Goal: Task Accomplishment & Management: Manage account settings

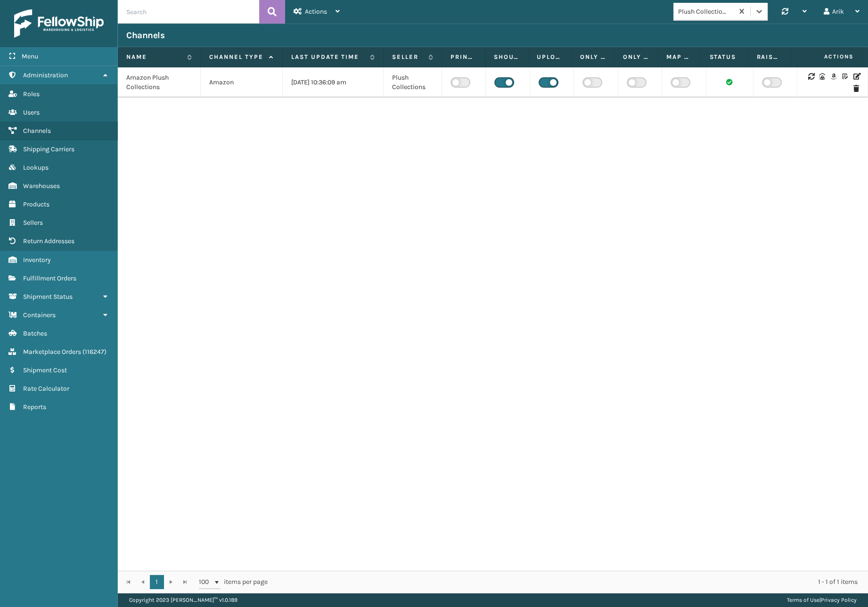
click at [167, 5] on input "text" at bounding box center [188, 12] width 141 height 24
paste input "SA531067"
type input "SA531067"
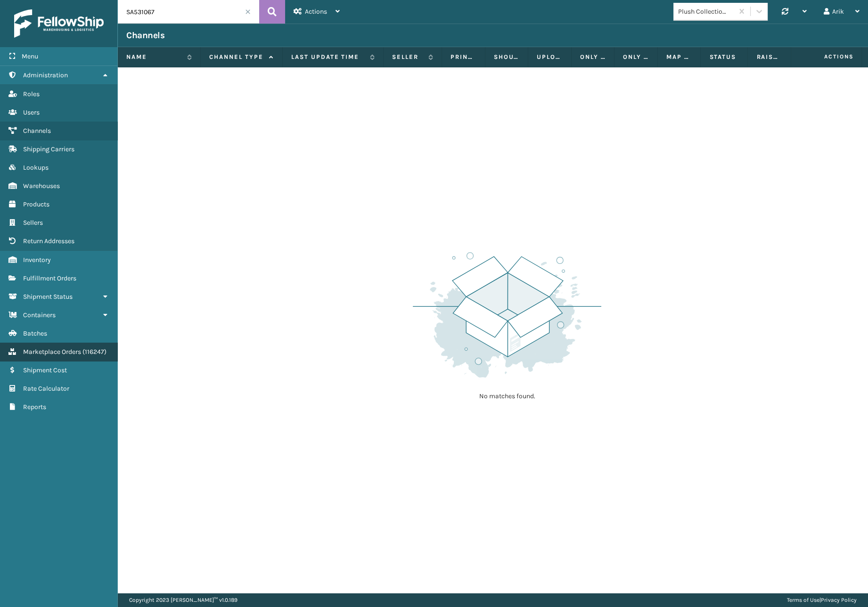
click at [65, 354] on span "Marketplace Orders" at bounding box center [52, 352] width 58 height 8
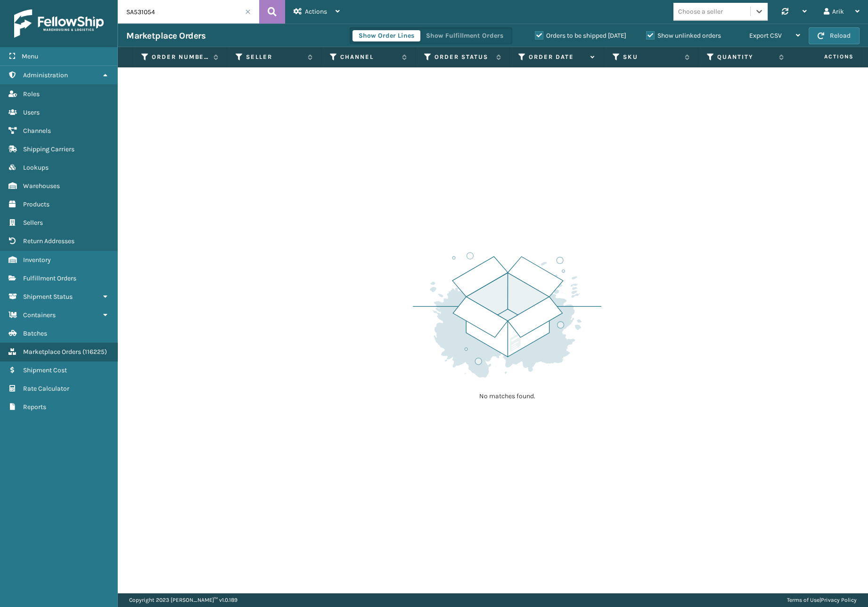
click at [648, 36] on label "Show unlinked orders" at bounding box center [683, 36] width 75 height 8
click at [647, 36] on input "Show unlinked orders" at bounding box center [646, 33] width 0 height 6
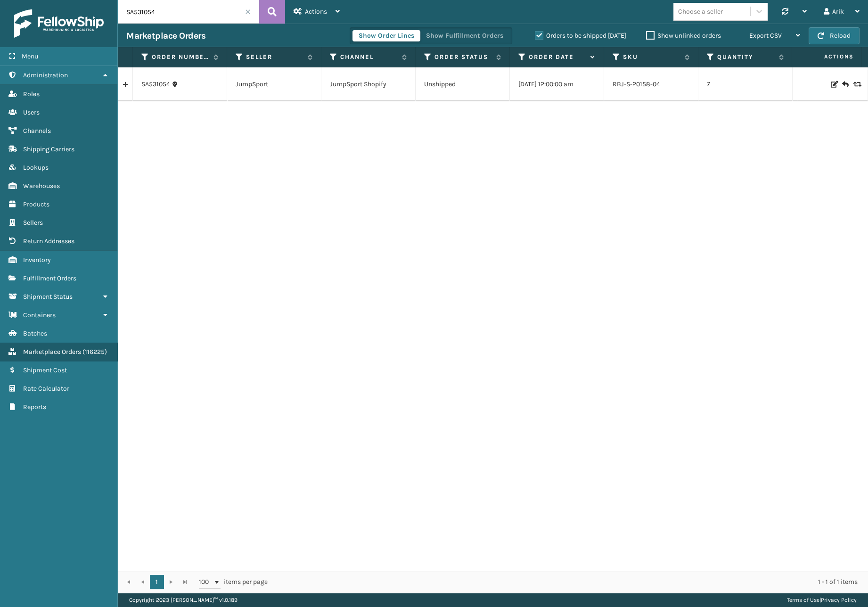
click at [535, 33] on label "Orders to be shipped [DATE]" at bounding box center [580, 36] width 91 height 8
click at [535, 33] on input "Orders to be shipped [DATE]" at bounding box center [535, 33] width 0 height 6
click at [123, 85] on link at bounding box center [125, 84] width 15 height 15
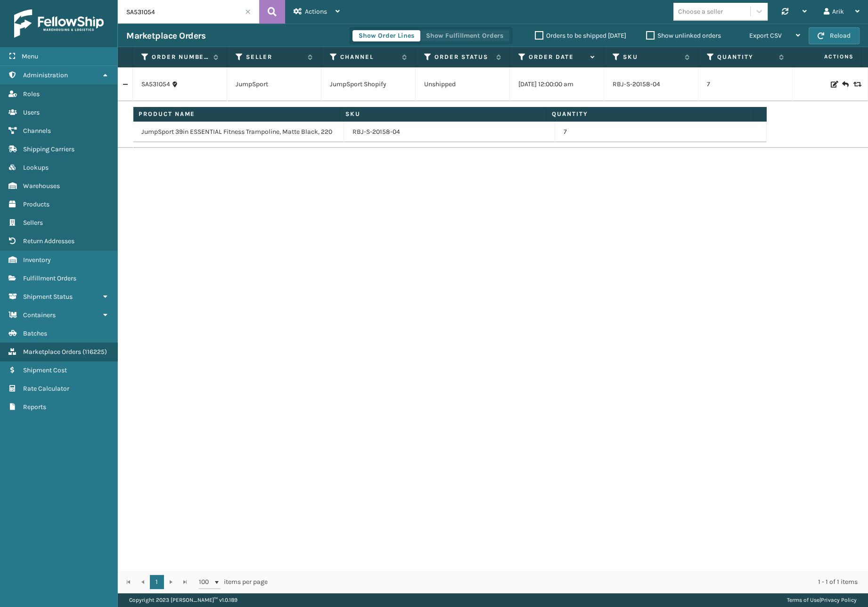
click at [456, 38] on button "Show Fulfillment Orders" at bounding box center [465, 35] width 90 height 11
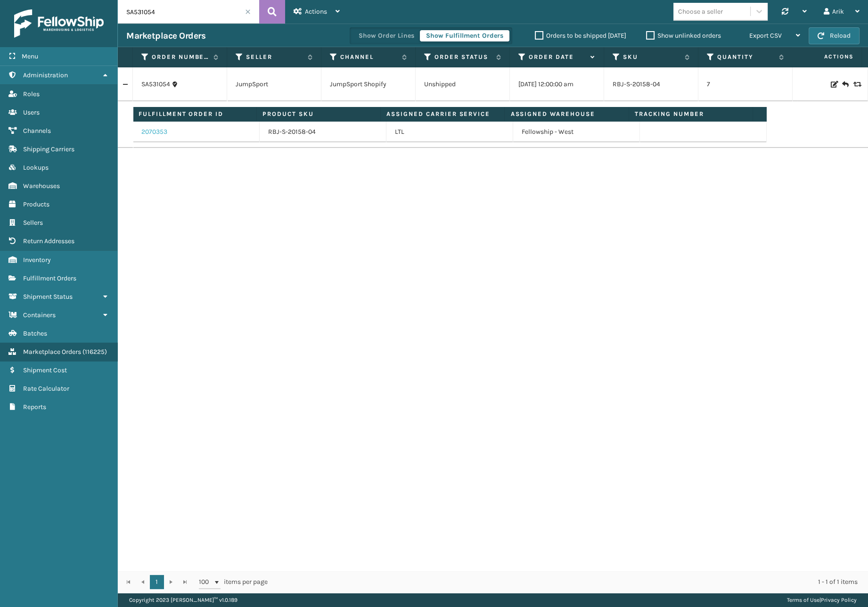
click at [150, 131] on link "2070353" at bounding box center [154, 131] width 26 height 9
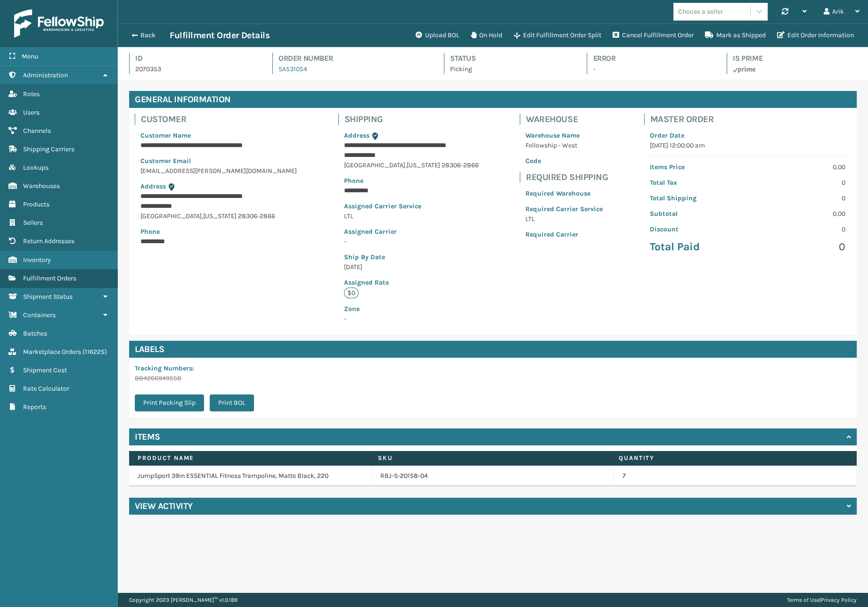
scroll to position [23, 750]
click at [731, 34] on button "Mark as Shipped" at bounding box center [736, 35] width 72 height 19
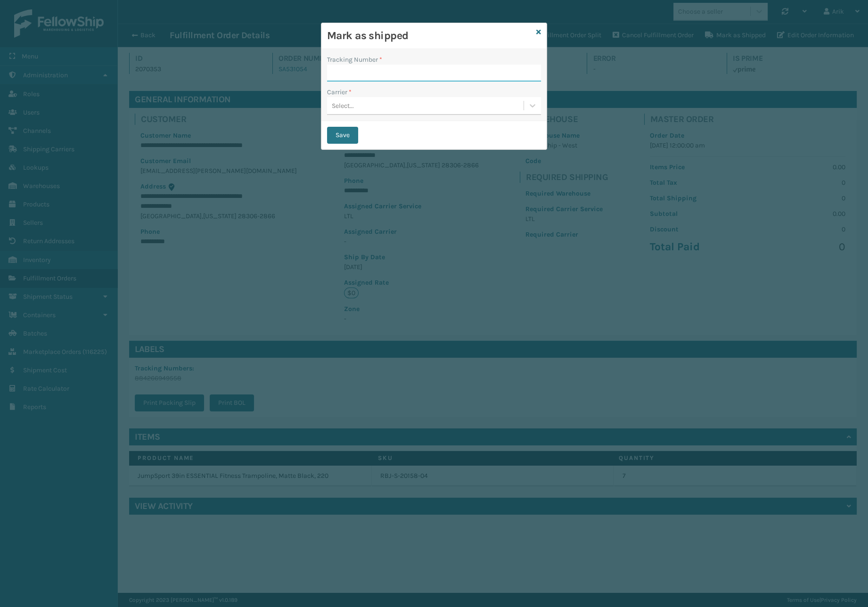
click at [351, 79] on input "Tracking Number *" at bounding box center [434, 73] width 214 height 17
paste input "Effective [DATE] --"
paste input "[DATE] --"
paste input "615749041"
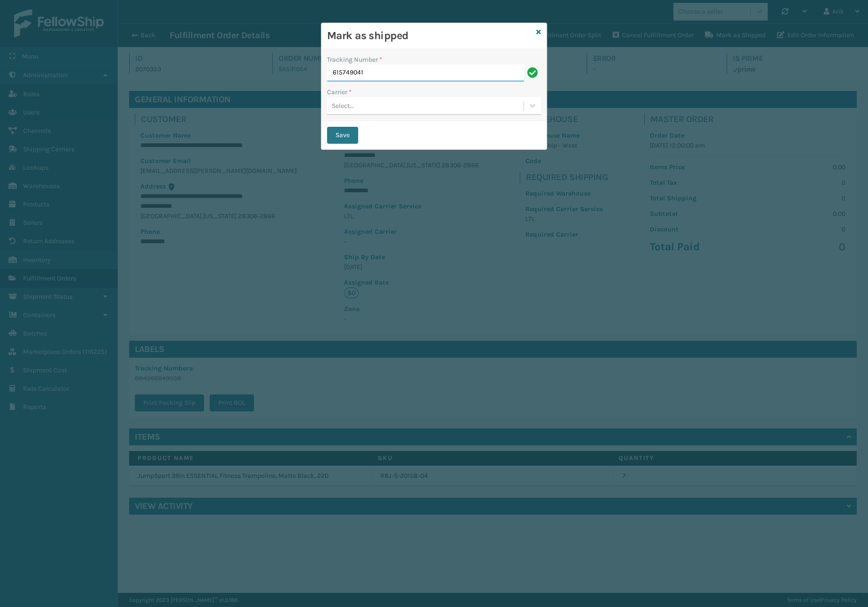
type input "615749041"
click at [363, 108] on div "Select..." at bounding box center [425, 106] width 197 height 16
click at [360, 124] on div "JumpSport LTL" at bounding box center [434, 129] width 214 height 17
click at [341, 134] on button "Save" at bounding box center [342, 135] width 31 height 17
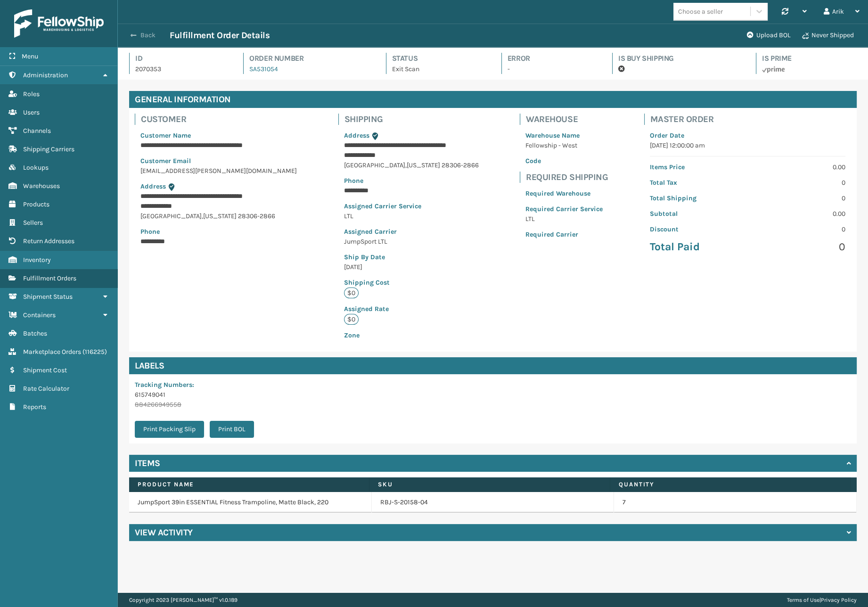
click at [141, 32] on button "Back" at bounding box center [147, 35] width 43 height 8
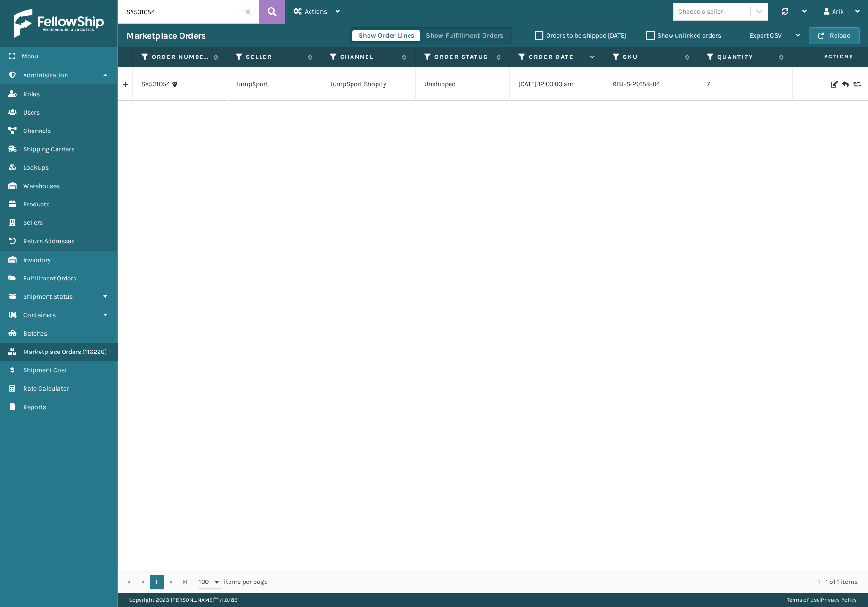
click at [155, 6] on input "SA531054" at bounding box center [188, 12] width 141 height 24
type input "SA531067"
click at [126, 84] on link at bounding box center [125, 84] width 15 height 15
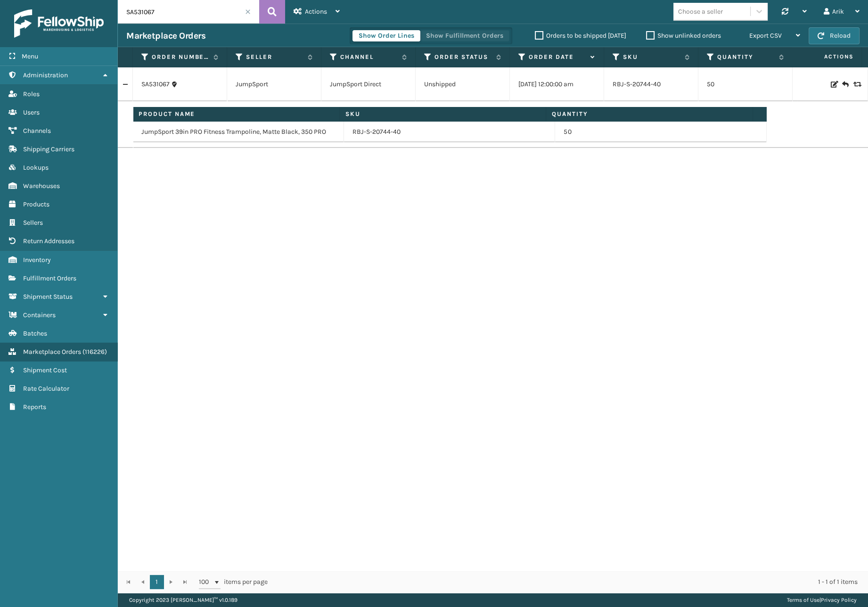
click at [490, 33] on button "Show Fulfillment Orders" at bounding box center [465, 35] width 90 height 11
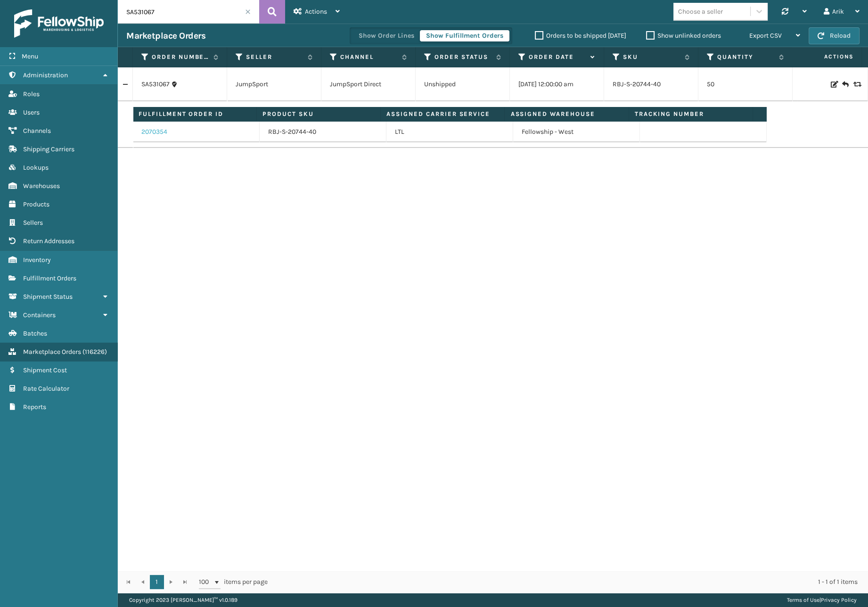
click at [152, 129] on link "2070354" at bounding box center [154, 131] width 26 height 9
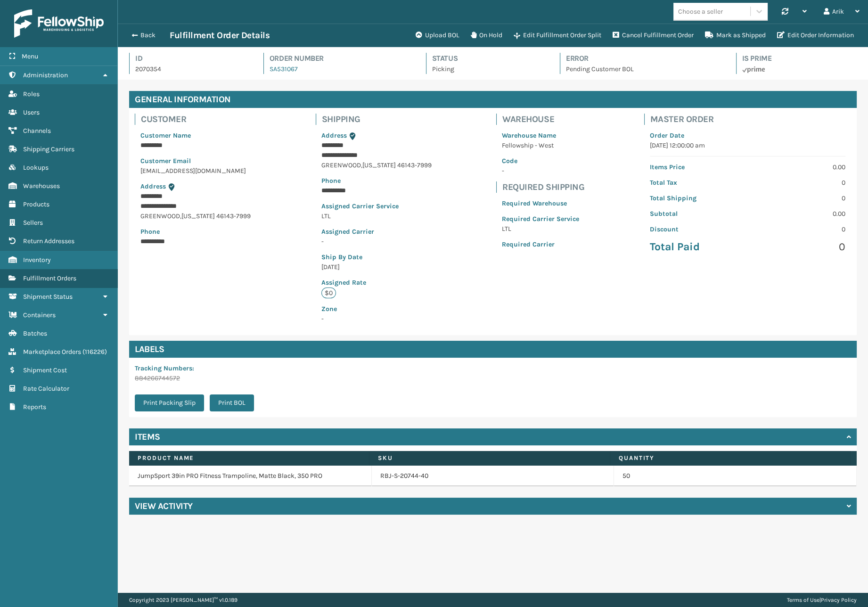
scroll to position [23, 750]
click at [794, 132] on p "Order Date" at bounding box center [748, 136] width 196 height 10
click at [37, 219] on span "Sellers" at bounding box center [33, 223] width 20 height 8
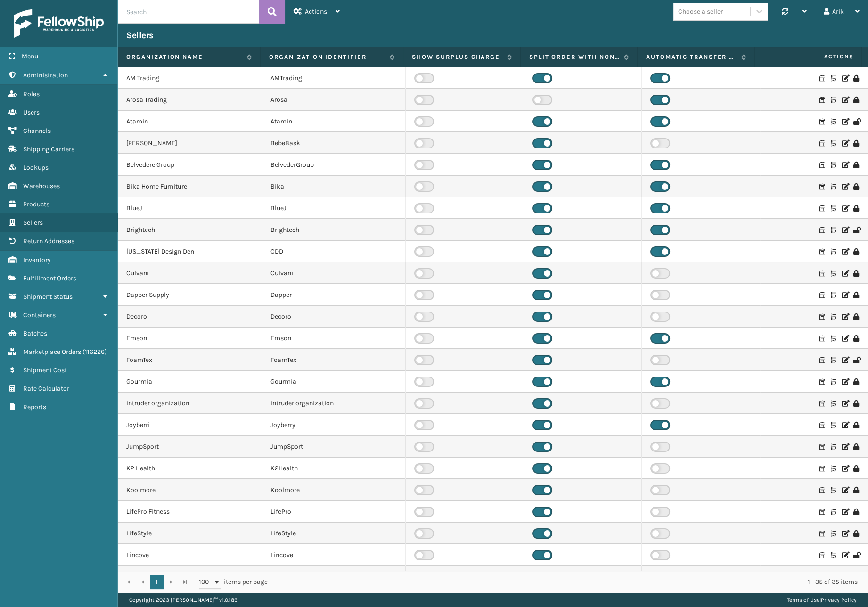
click at [156, 11] on input "text" at bounding box center [188, 12] width 141 height 24
paste input "SA531067"
type input "SA531067"
click at [58, 349] on span "Marketplace Orders" at bounding box center [52, 352] width 58 height 8
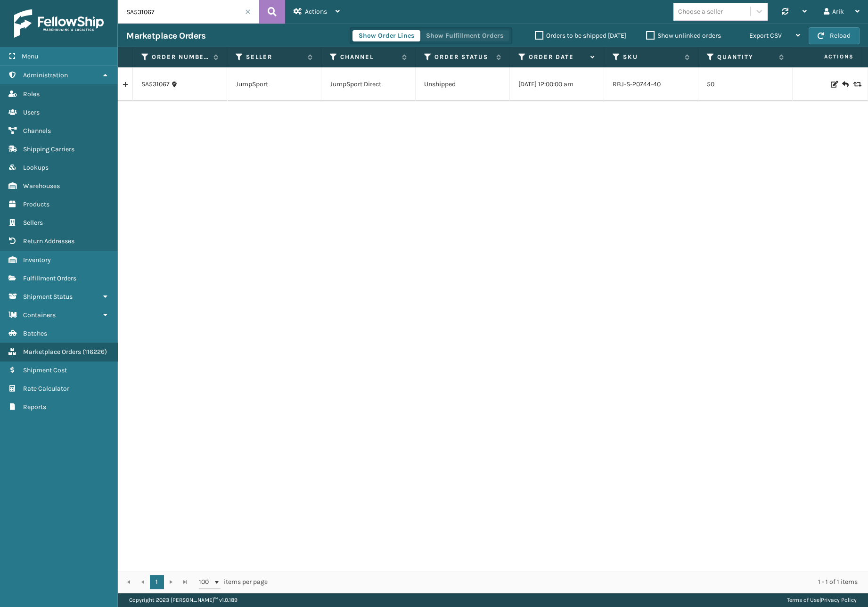
click at [443, 36] on button "Show Fulfillment Orders" at bounding box center [465, 35] width 90 height 11
click at [154, 82] on link "SA531067" at bounding box center [155, 84] width 28 height 9
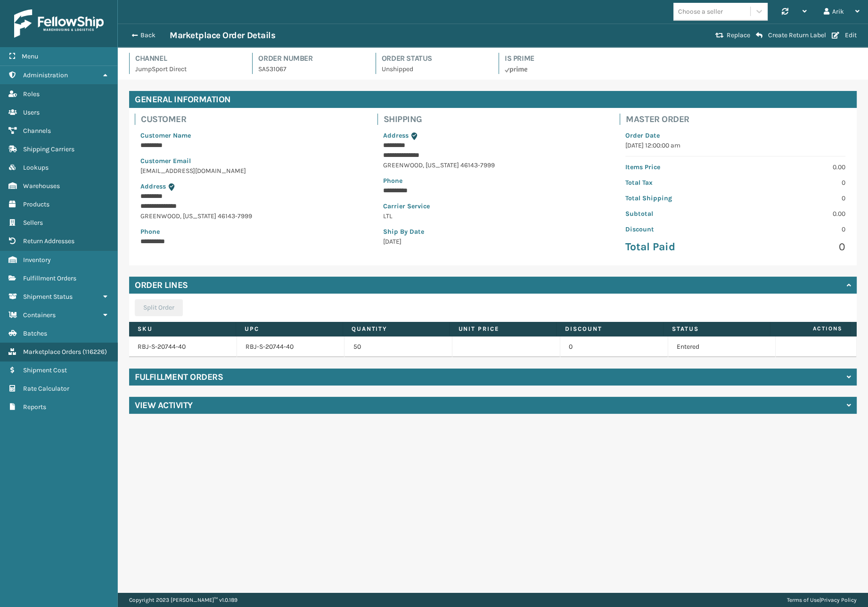
click at [166, 378] on h4 "Fulfillment Orders" at bounding box center [179, 377] width 88 height 11
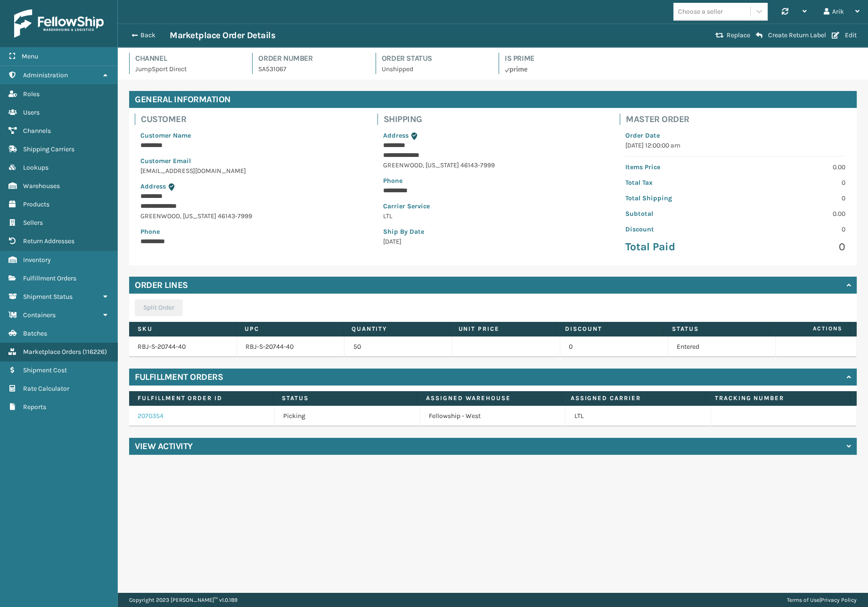
click at [156, 413] on link "2070354" at bounding box center [151, 416] width 26 height 8
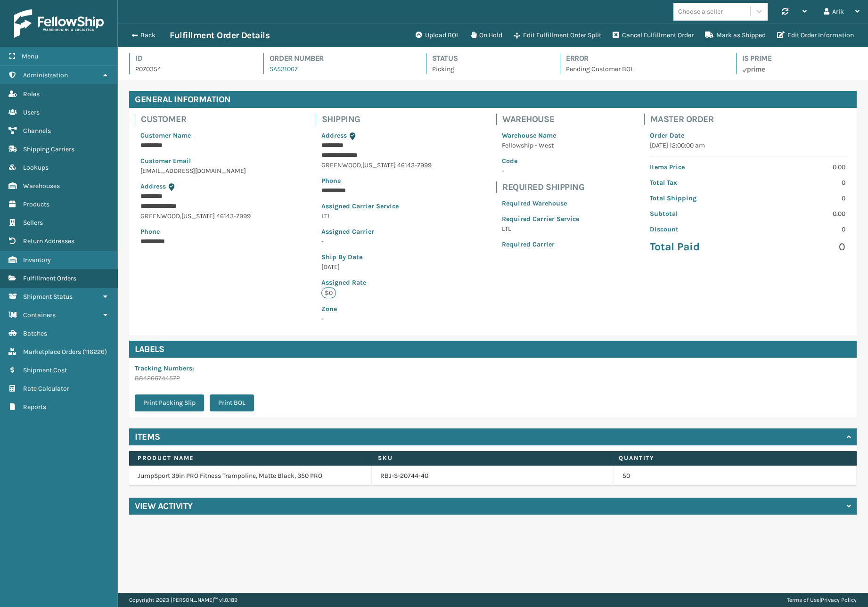
scroll to position [23, 750]
click at [641, 29] on button "Cancel Fulfillment Order" at bounding box center [653, 35] width 92 height 19
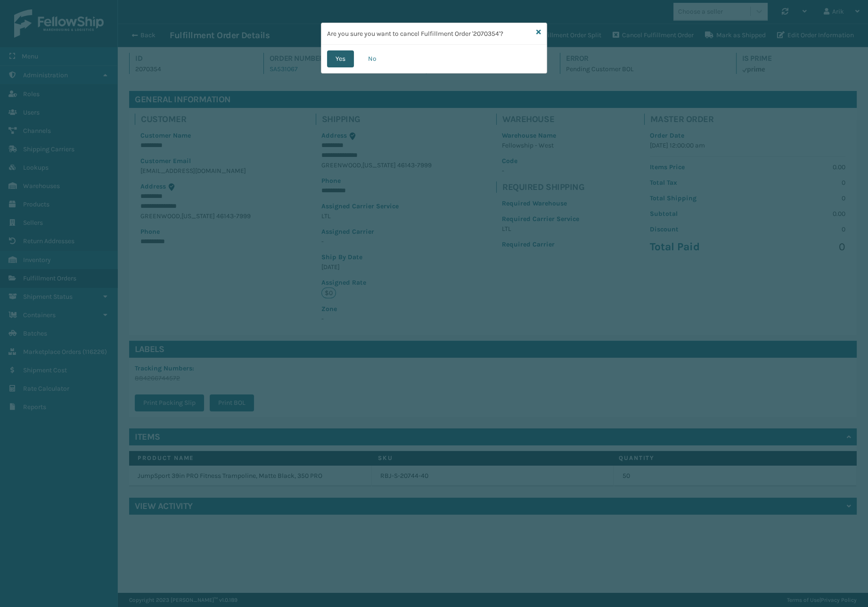
click at [342, 56] on button "Yes" at bounding box center [340, 58] width 27 height 17
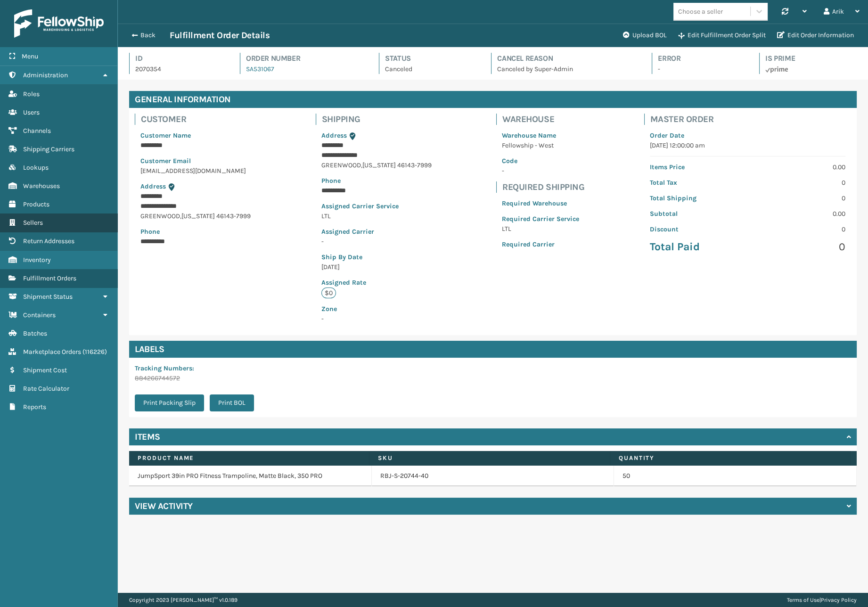
click at [35, 217] on link "Sellers" at bounding box center [58, 223] width 117 height 18
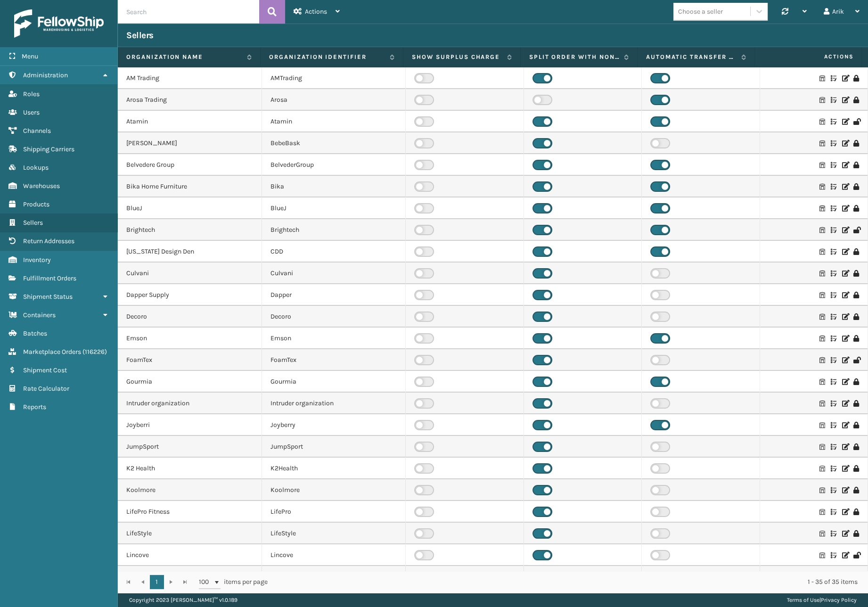
click at [154, 10] on input "text" at bounding box center [188, 12] width 141 height 24
type input "mill"
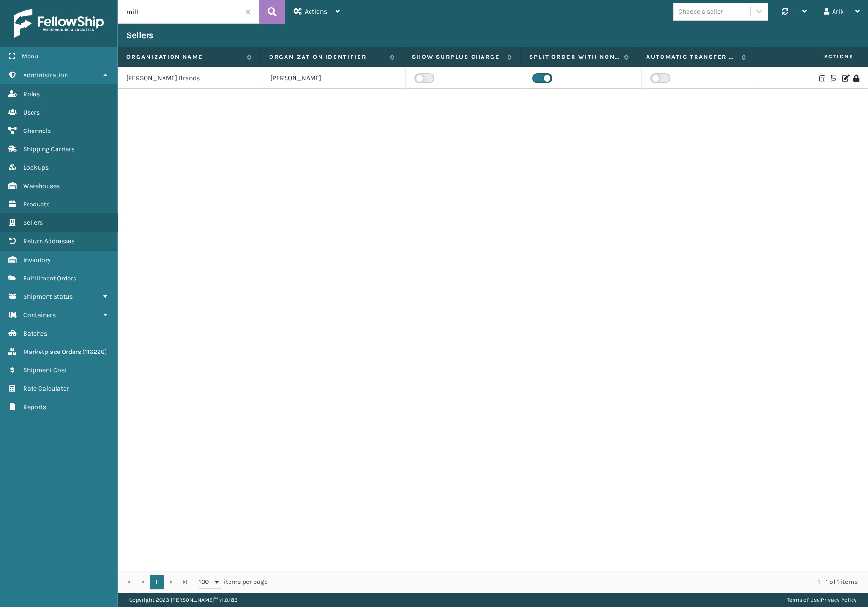
click at [160, 79] on td "[PERSON_NAME] Brands" at bounding box center [190, 78] width 144 height 22
click at [843, 79] on icon at bounding box center [846, 78] width 6 height 7
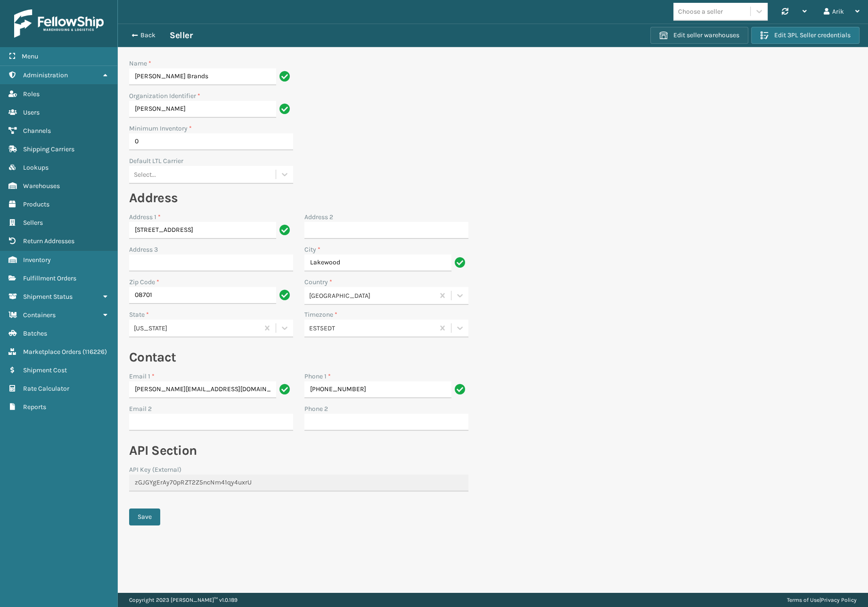
click at [690, 36] on button "Edit seller warehouses" at bounding box center [700, 35] width 98 height 17
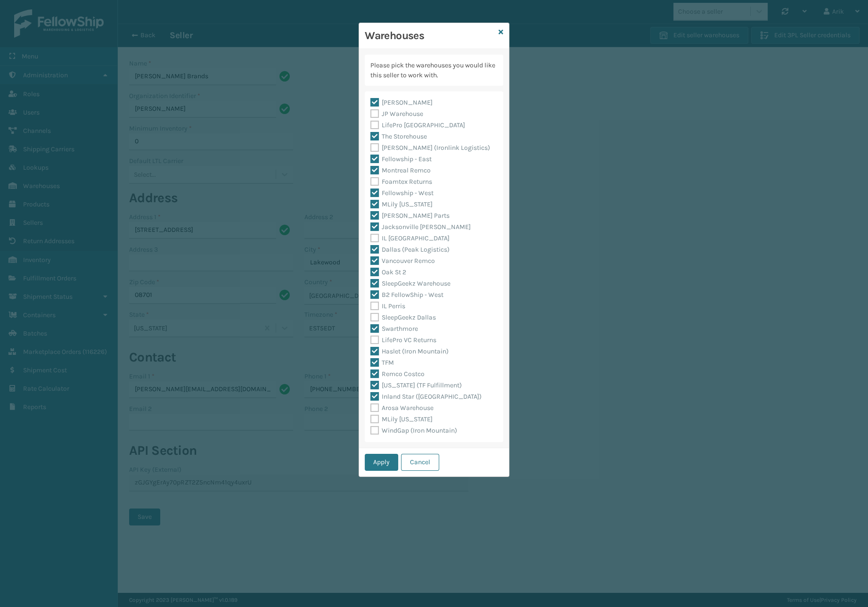
click at [374, 432] on label "WindGap (Iron Mountain)" at bounding box center [414, 431] width 87 height 8
click at [371, 431] on input "WindGap (Iron Mountain)" at bounding box center [371, 428] width 0 height 6
checkbox input "true"
click at [377, 462] on button "Apply" at bounding box center [381, 462] width 33 height 17
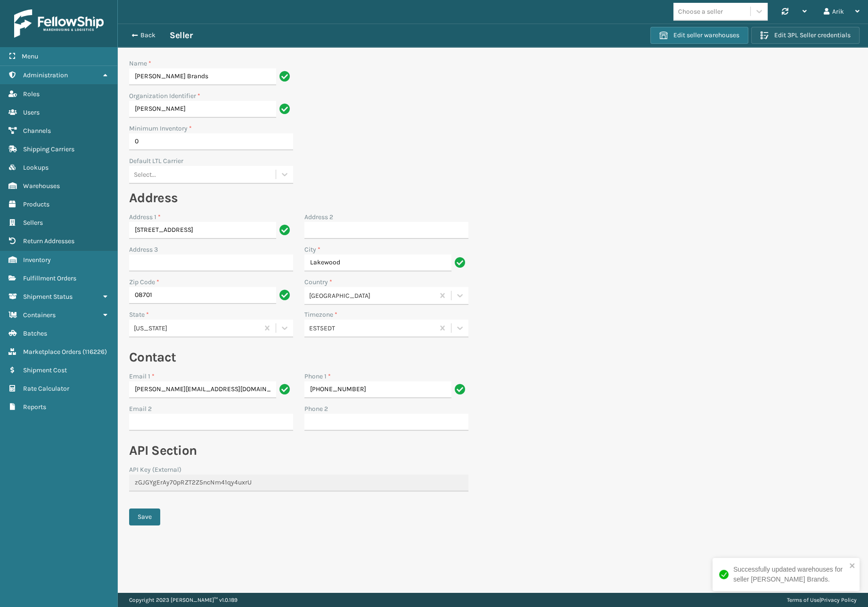
click at [801, 38] on button "Edit 3PL Seller credentials" at bounding box center [806, 35] width 108 height 17
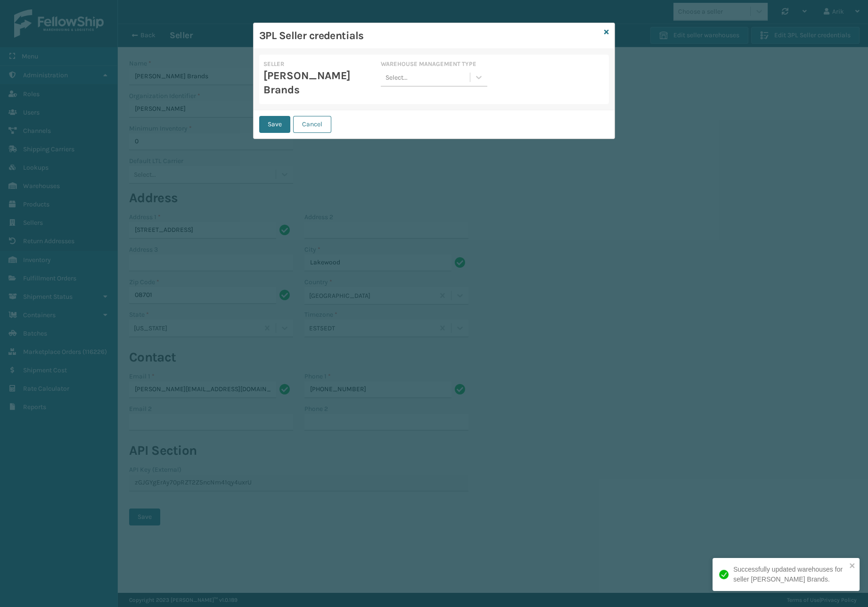
click at [414, 77] on div "Select..." at bounding box center [425, 78] width 89 height 16
click at [399, 101] on div "Da Vinci" at bounding box center [434, 100] width 106 height 17
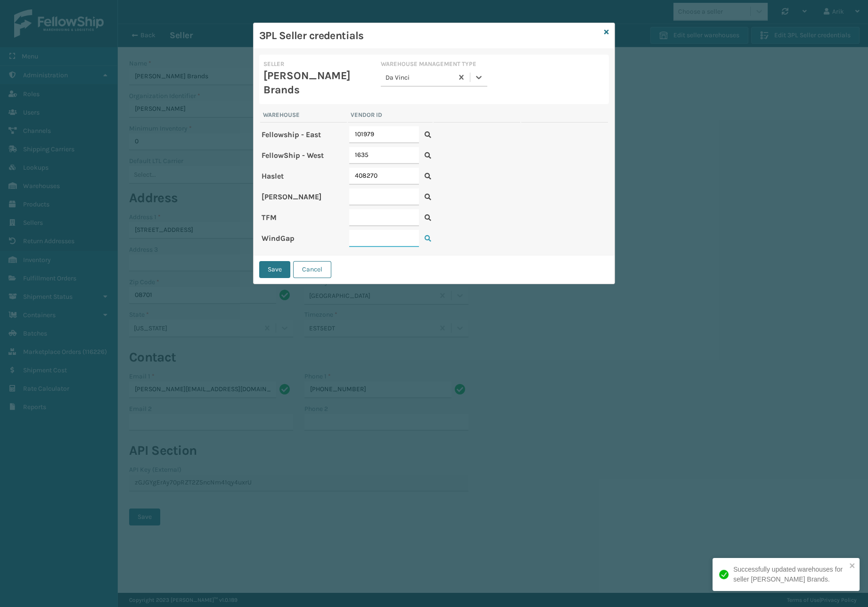
click at [360, 230] on input "text" at bounding box center [384, 238] width 70 height 17
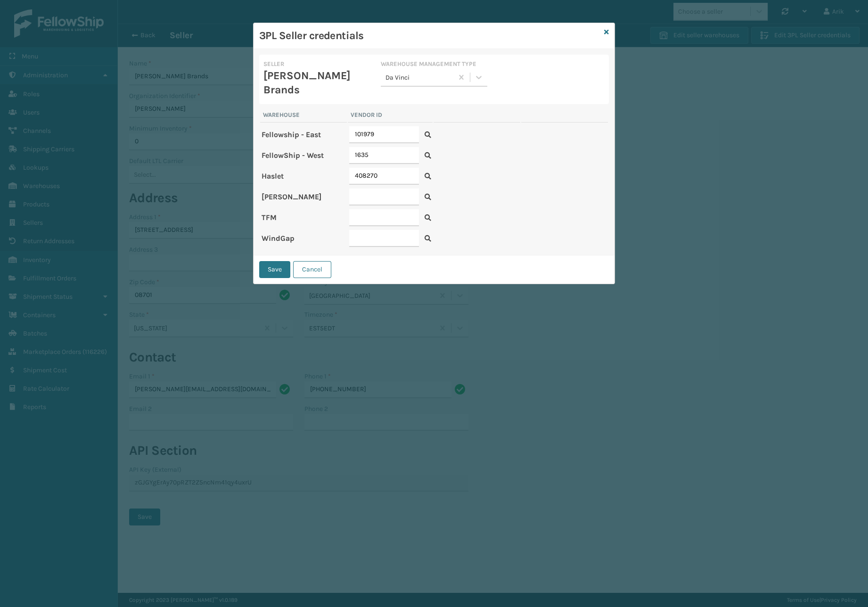
click at [429, 235] on icon at bounding box center [428, 238] width 7 height 7
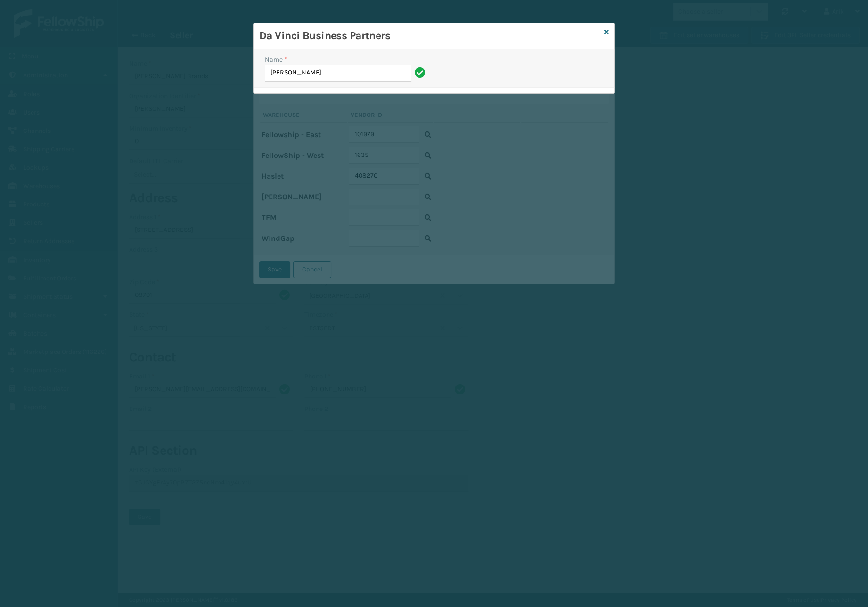
type input "[PERSON_NAME]"
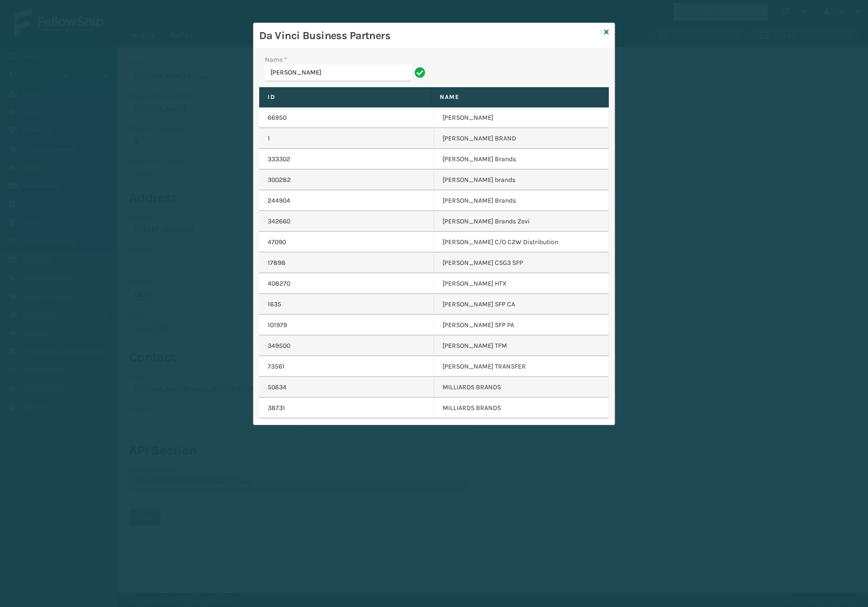
click at [524, 51] on div "Name * [PERSON_NAME] ID Name 66950 [PERSON_NAME] 1 [PERSON_NAME] BRAND 333302 […" at bounding box center [434, 234] width 361 height 370
click at [609, 29] on icon at bounding box center [606, 32] width 5 height 7
